Goal: Information Seeking & Learning: Learn about a topic

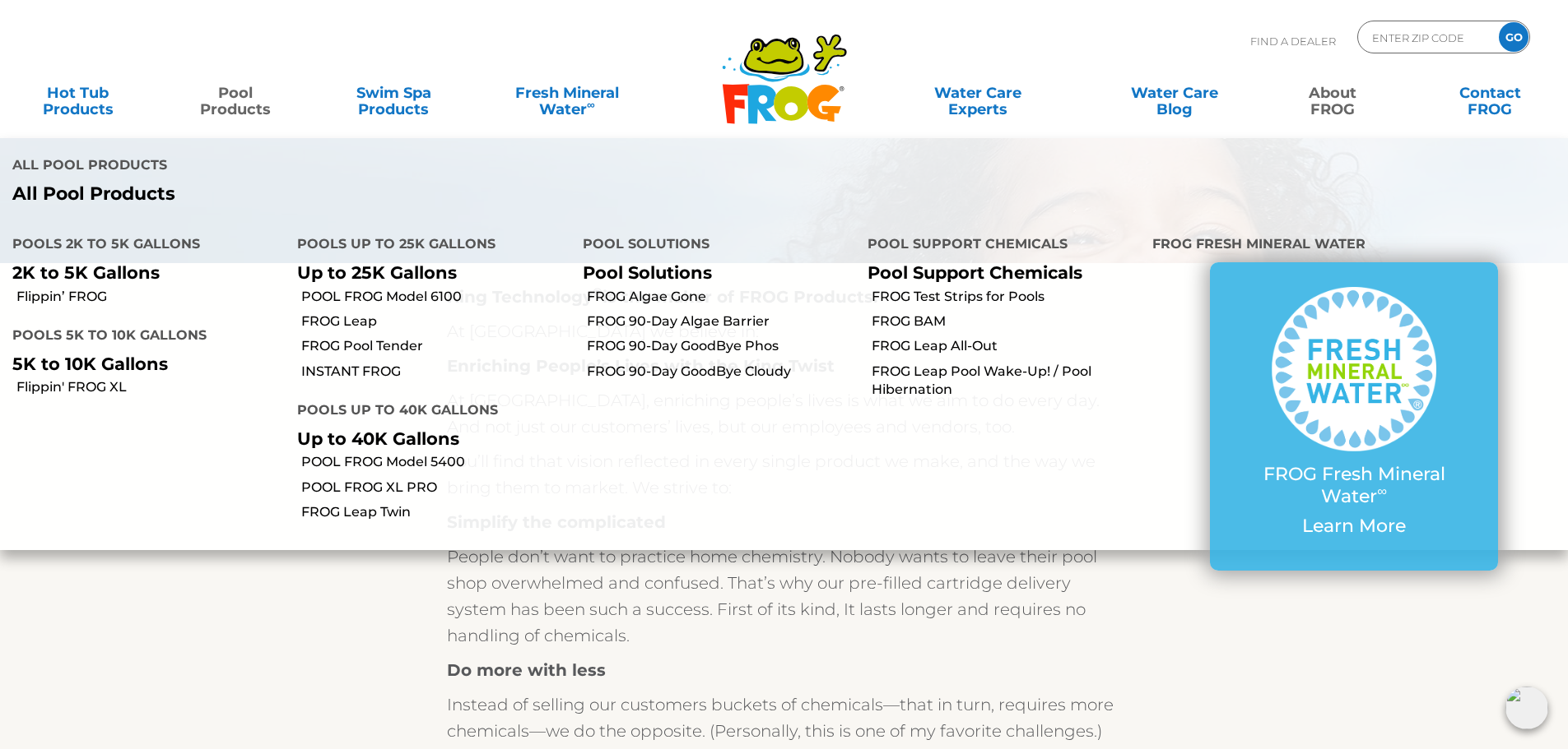
click at [377, 262] on p "Up to 25K Gallons" at bounding box center [427, 272] width 260 height 21
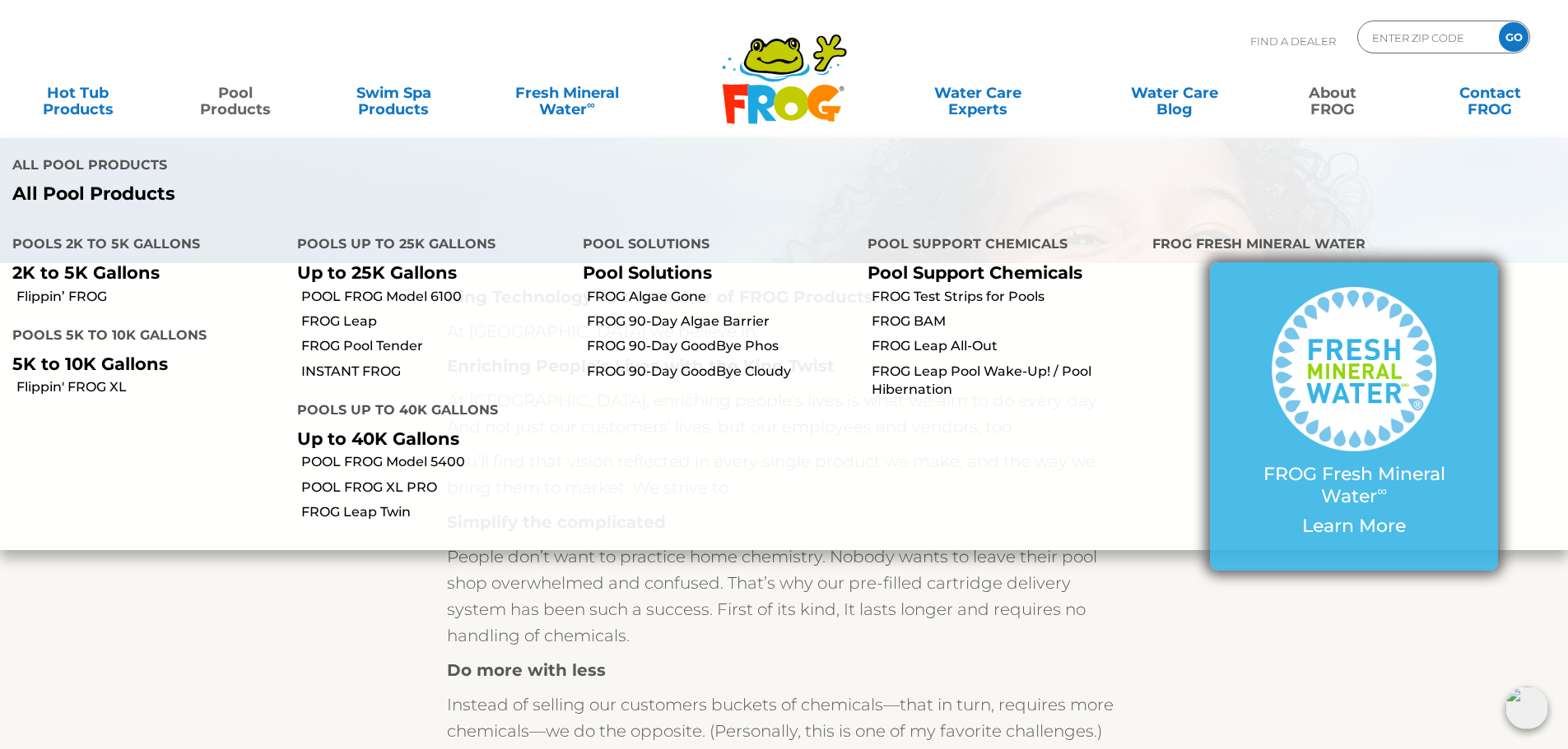
click at [1282, 318] on img at bounding box center [1354, 370] width 165 height 165
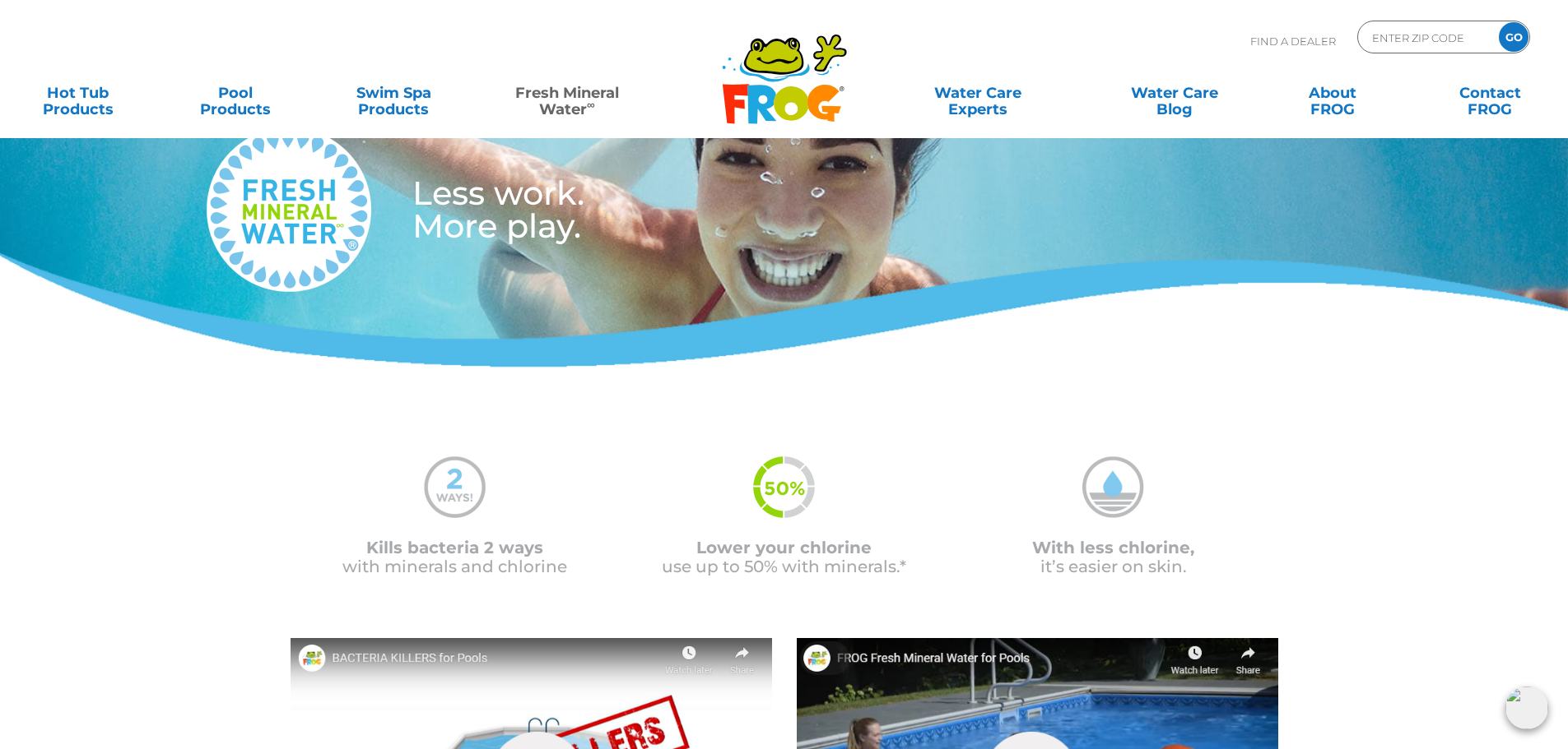
scroll to position [329, 0]
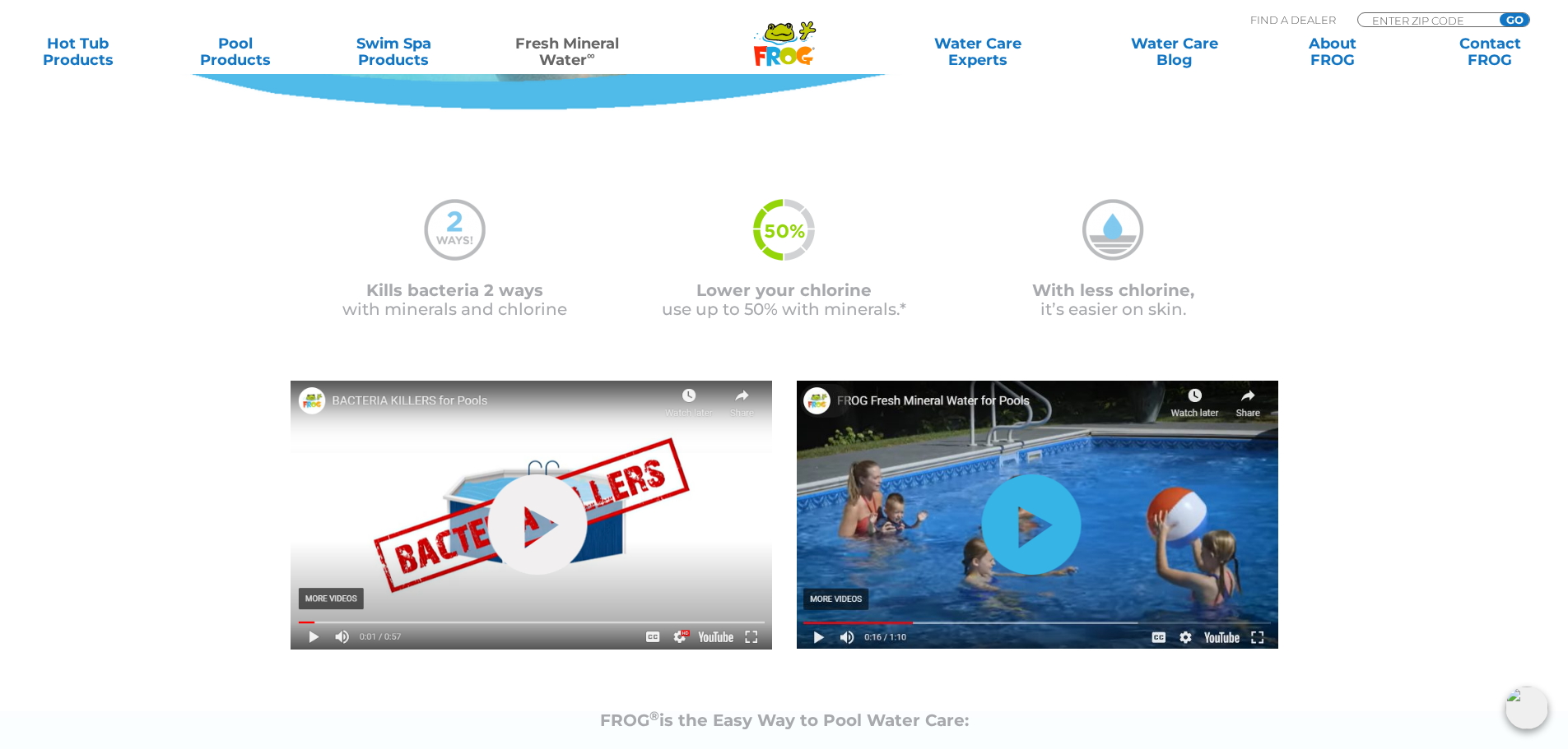
click at [1019, 530] on link "hide-me" at bounding box center [1031, 524] width 100 height 101
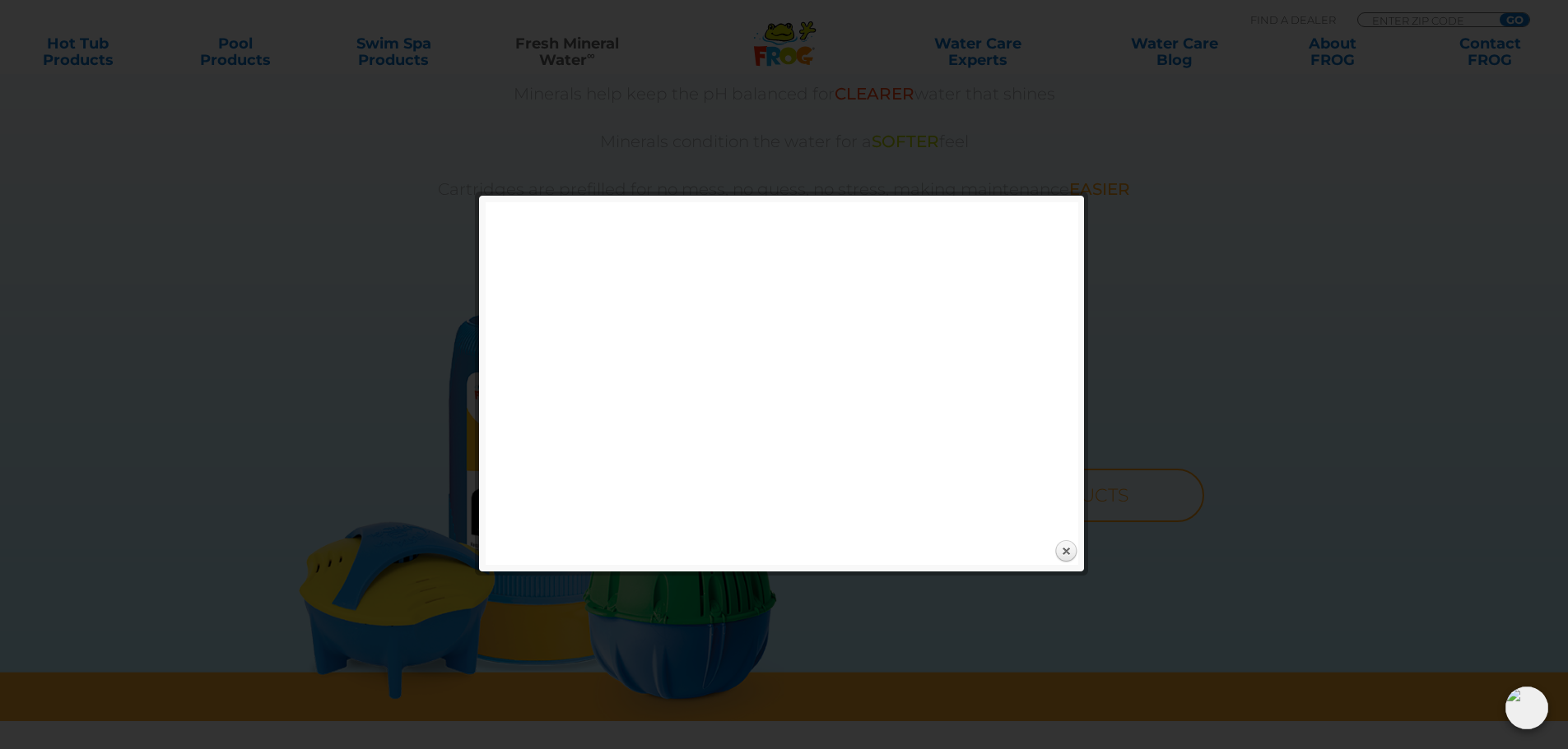
scroll to position [1069, 0]
